Goal: Task Accomplishment & Management: Manage account settings

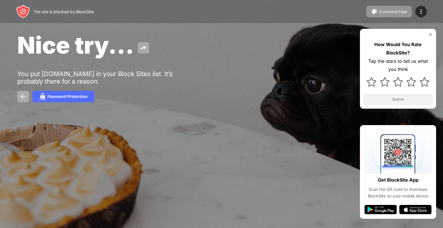
drag, startPoint x: 190, startPoint y: 127, endPoint x: 186, endPoint y: 127, distance: 4.4
click at [190, 127] on div "Nice try... You put roblox.com in your Block Sites list. It’s probably there fo…" at bounding box center [221, 67] width 443 height 134
click at [75, 97] on div "Password Protection" at bounding box center [67, 96] width 40 height 5
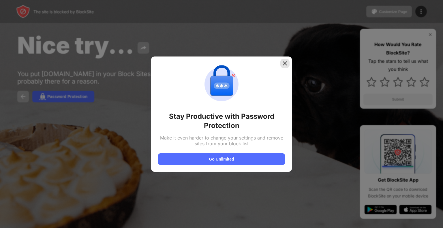
click at [286, 62] on img at bounding box center [285, 64] width 6 height 6
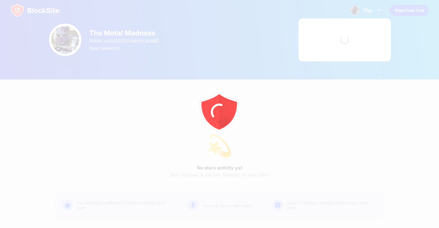
click at [317, 84] on div at bounding box center [219, 114] width 439 height 228
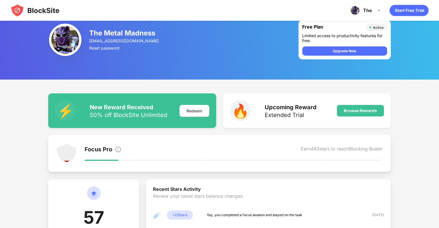
scroll to position [144, 0]
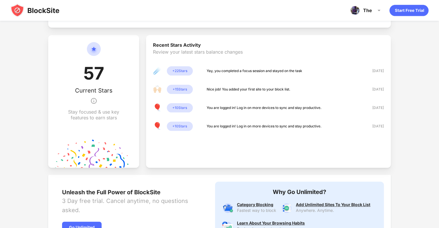
click at [42, 13] on img at bounding box center [34, 10] width 49 height 14
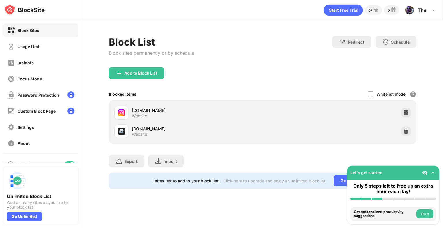
click at [413, 135] on div "[DOMAIN_NAME] Website" at bounding box center [262, 131] width 301 height 18
click at [409, 133] on img at bounding box center [406, 131] width 6 height 6
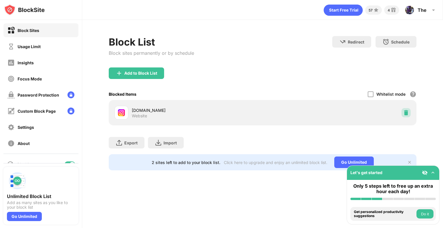
click at [408, 116] on div at bounding box center [406, 112] width 9 height 9
